Goal: Information Seeking & Learning: Learn about a topic

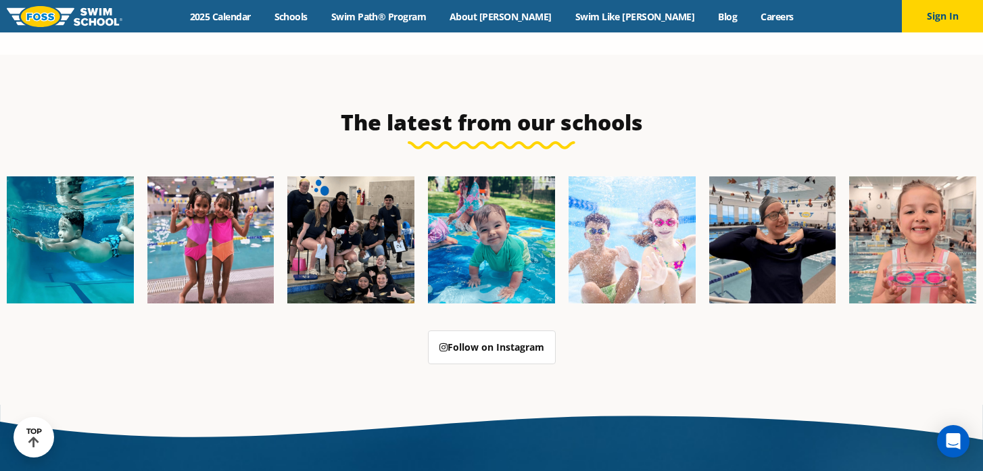
scroll to position [3169, 0]
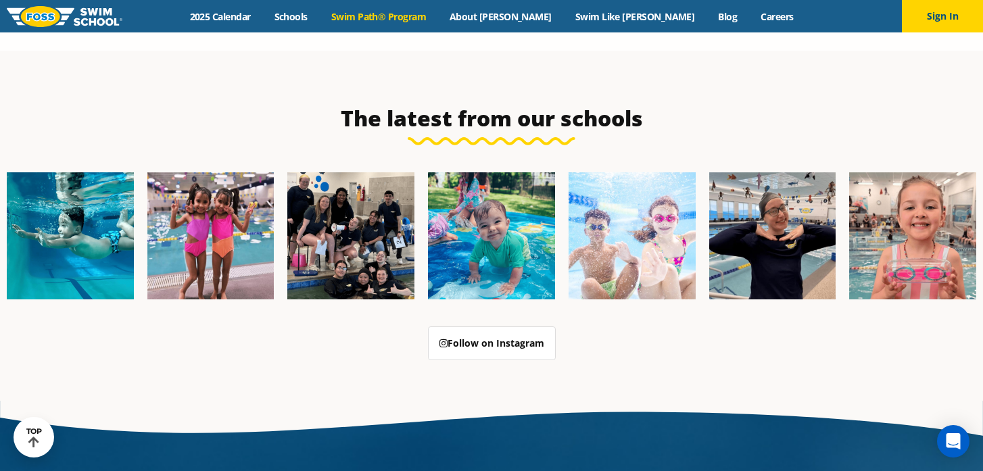
click at [438, 18] on link "Swim Path® Program" at bounding box center [378, 16] width 118 height 13
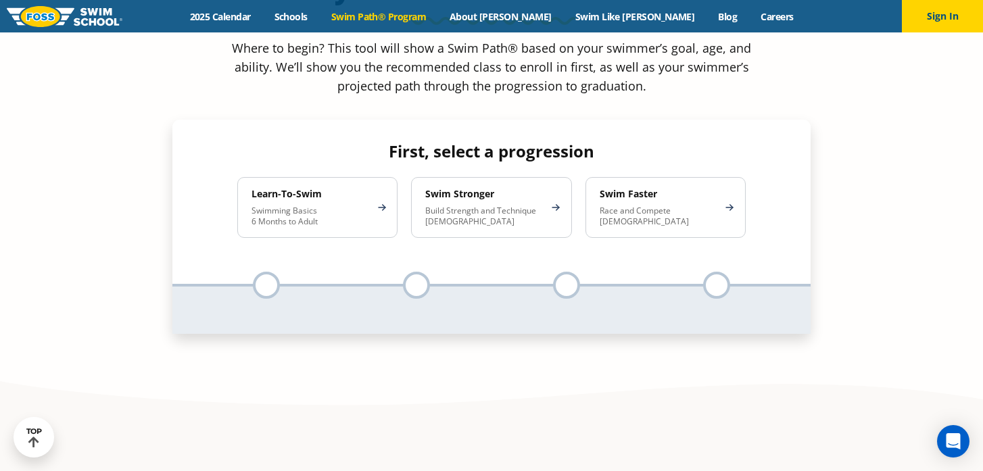
scroll to position [1333, 0]
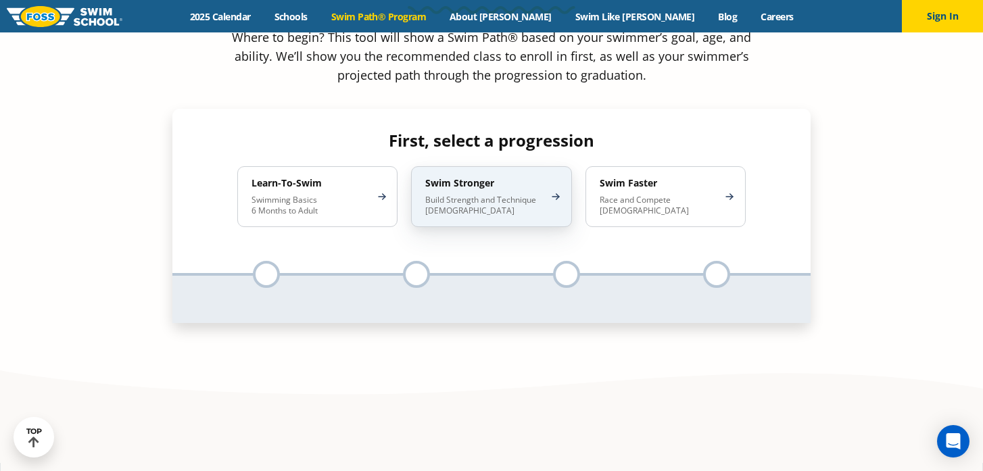
click at [493, 195] on p "Build Strength and Technique [DEMOGRAPHIC_DATA]" at bounding box center [484, 206] width 118 height 22
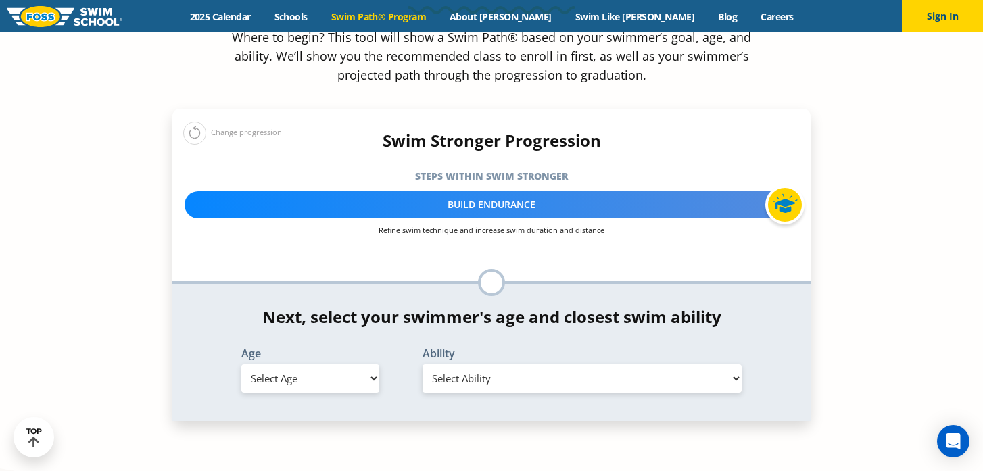
click at [363, 365] on select "Select Age [DEMOGRAPHIC_DATA] months - 1 year 1 year 2 years 3 years 4 years 5 …" at bounding box center [310, 379] width 138 height 28
select select "9-years"
click at [241, 365] on select "Select Age [DEMOGRAPHIC_DATA] months - 1 year 1 year 2 years 3 years 4 years 5 …" at bounding box center [310, 379] width 138 height 28
click at [496, 365] on select "Select Ability First in-water experience When in the water, reliant on a life j…" at bounding box center [582, 379] width 319 height 28
select select "9-years-swims-front-crawl-and-backstroke-for-25-ft-with-a-flip-from-stomach-to-…"
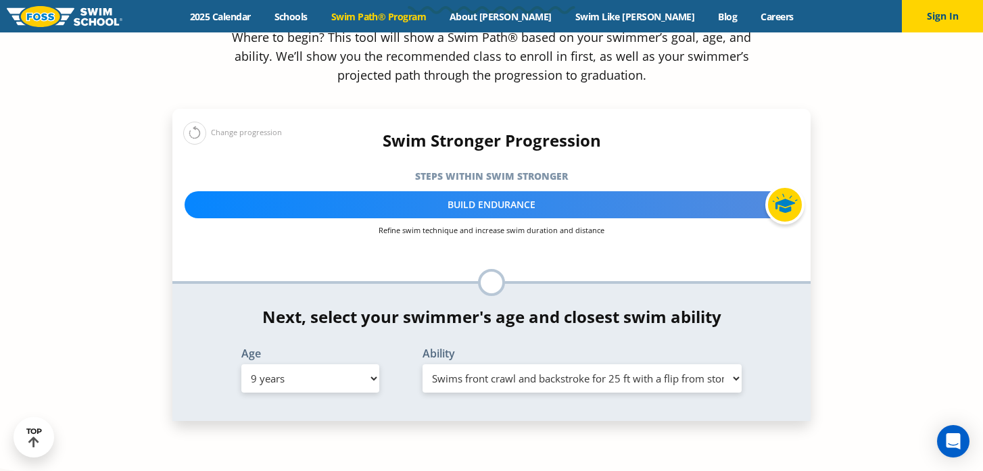
click at [423, 365] on select "Select Ability First in-water experience When in the water, reliant on a life j…" at bounding box center [582, 379] width 319 height 28
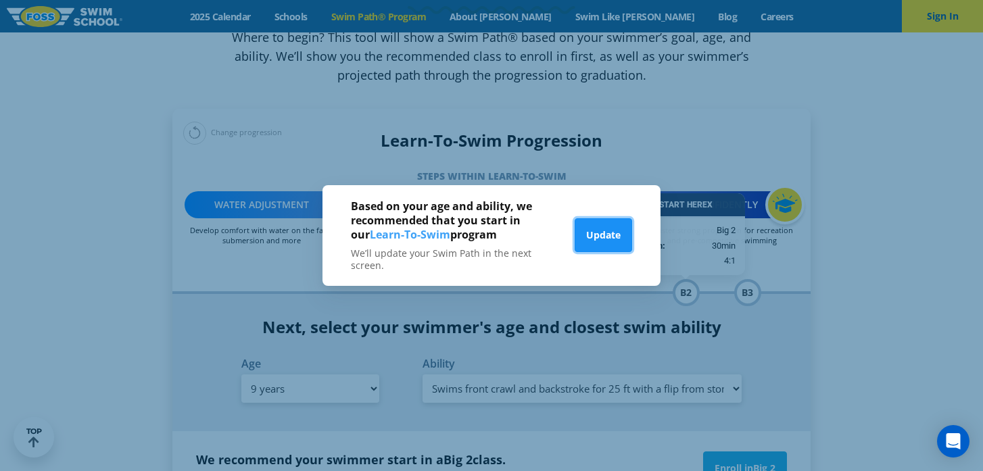
click at [586, 236] on button "Update" at bounding box center [603, 235] width 57 height 34
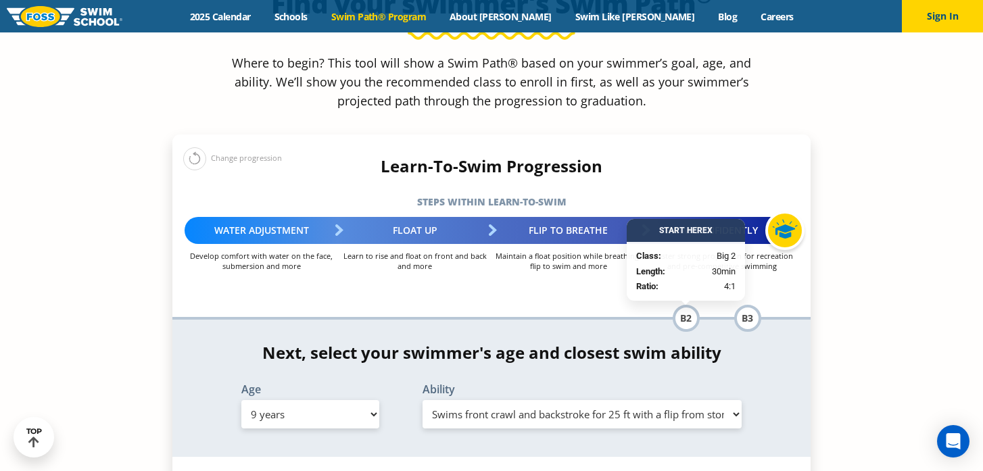
scroll to position [1307, 0]
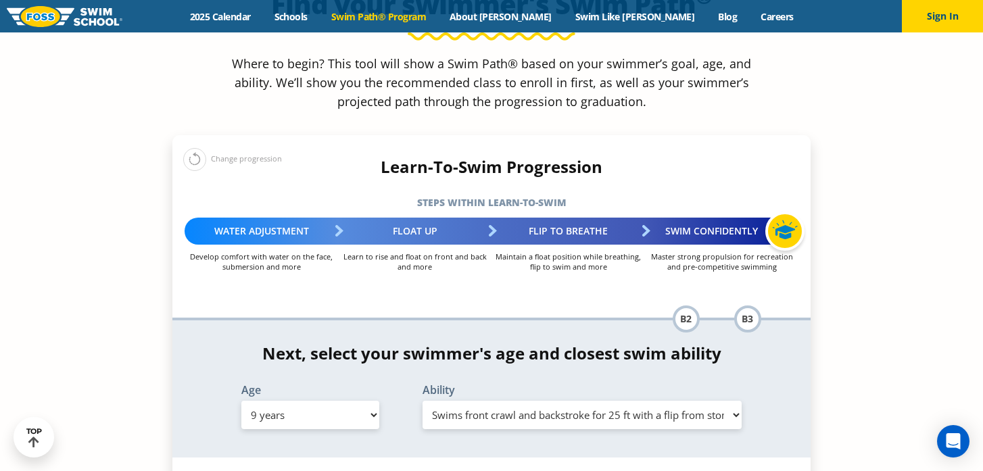
click at [584, 218] on div "Flip to Breathe" at bounding box center [569, 231] width 154 height 27
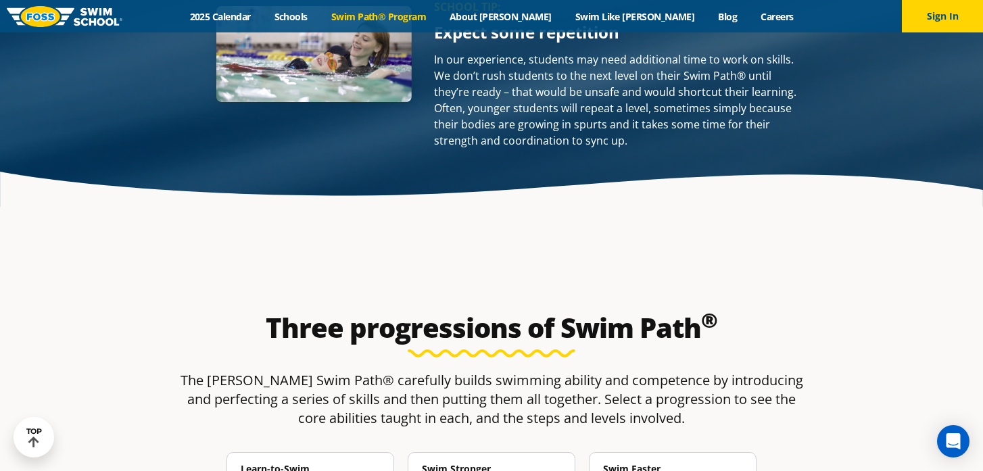
scroll to position [2175, 0]
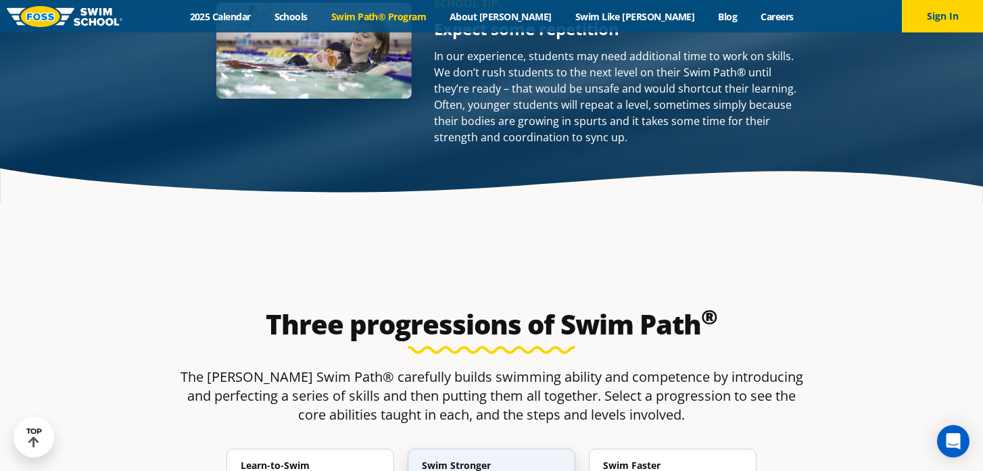
click at [461, 460] on h4 "Swim Stronger" at bounding box center [485, 466] width 126 height 12
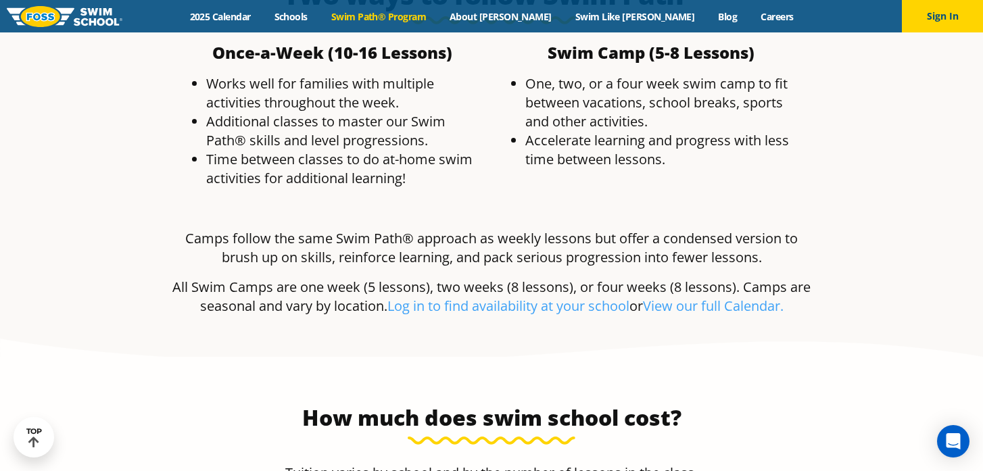
scroll to position [3970, 0]
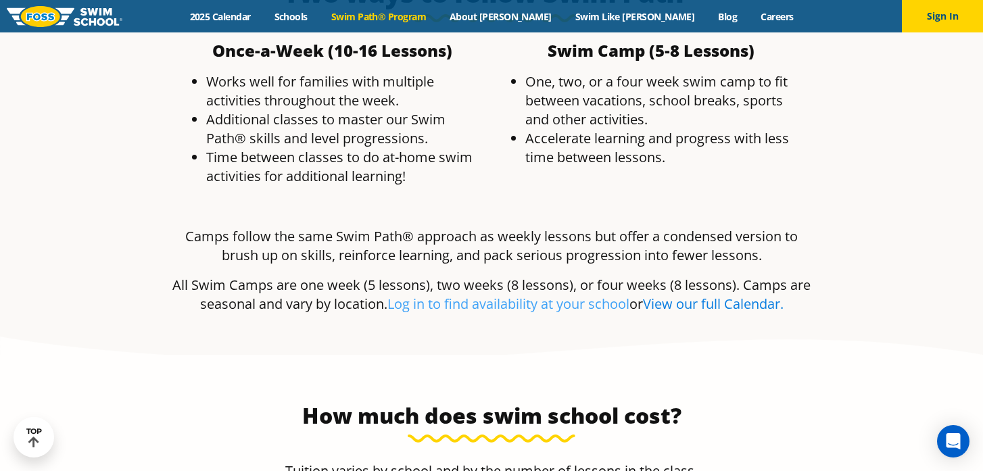
click at [701, 295] on link "View our full Calendar." at bounding box center [713, 304] width 141 height 18
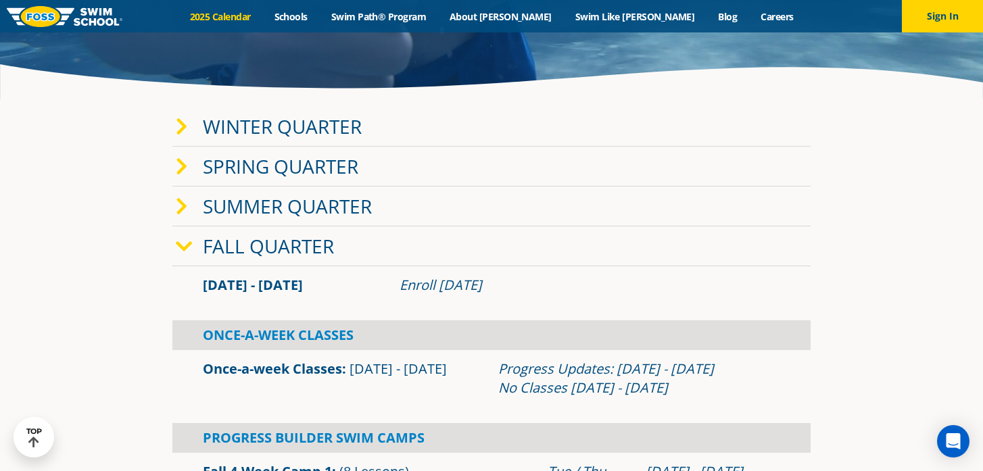
scroll to position [225, 0]
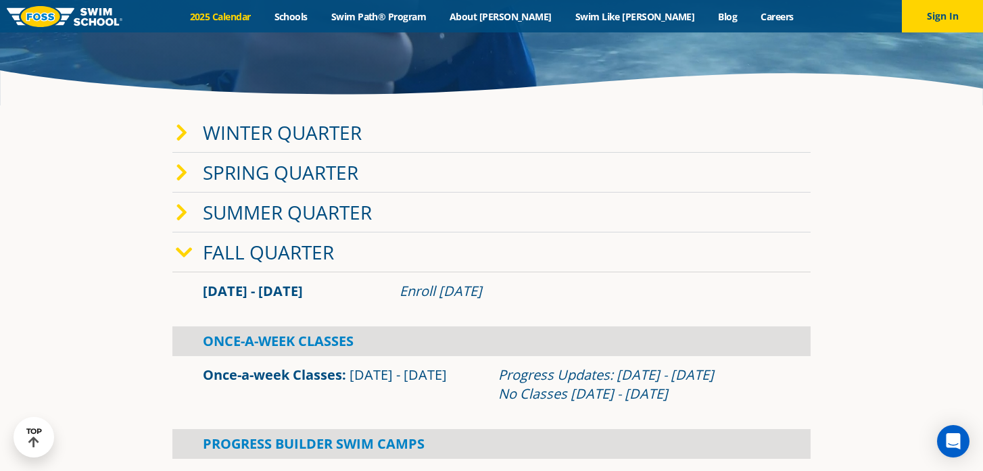
click at [342, 211] on link "Summer Quarter" at bounding box center [287, 213] width 169 height 26
